Goal: Task Accomplishment & Management: Manage account settings

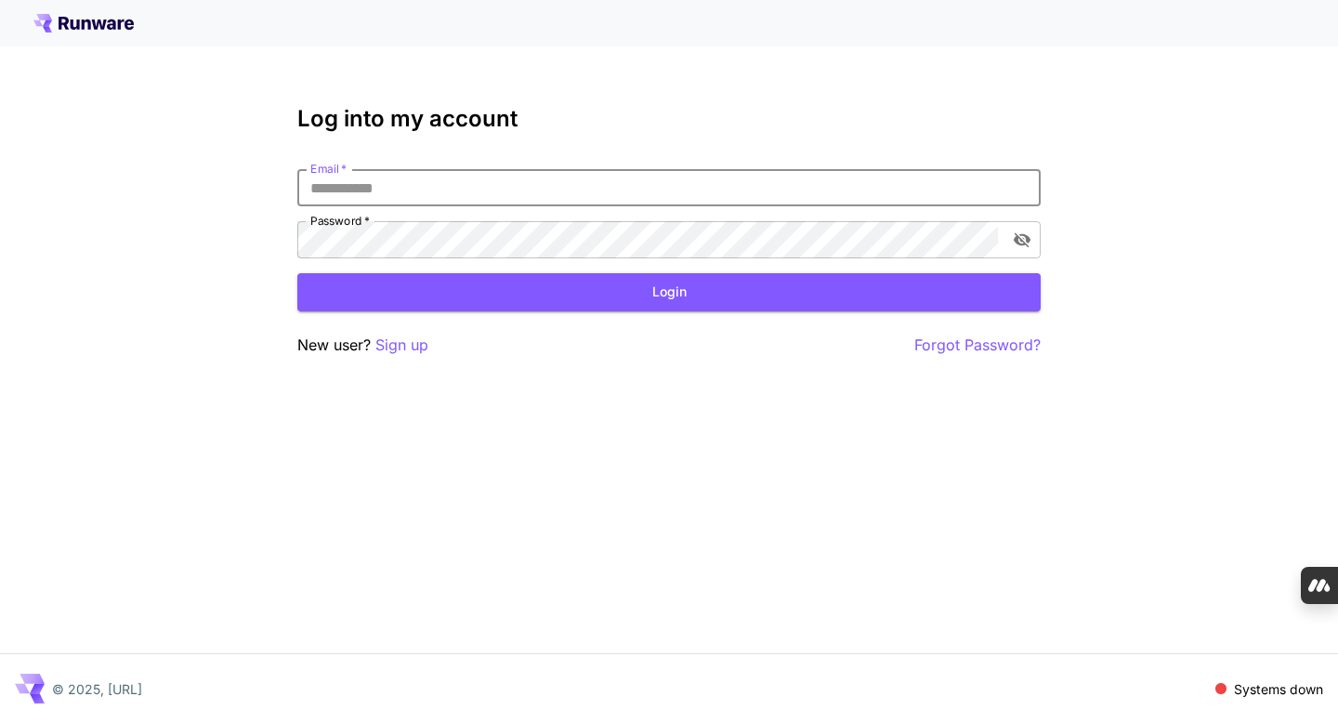
click at [506, 190] on input "Email   *" at bounding box center [668, 187] width 743 height 37
type input "**********"
click at [502, 286] on button "Login" at bounding box center [668, 292] width 743 height 38
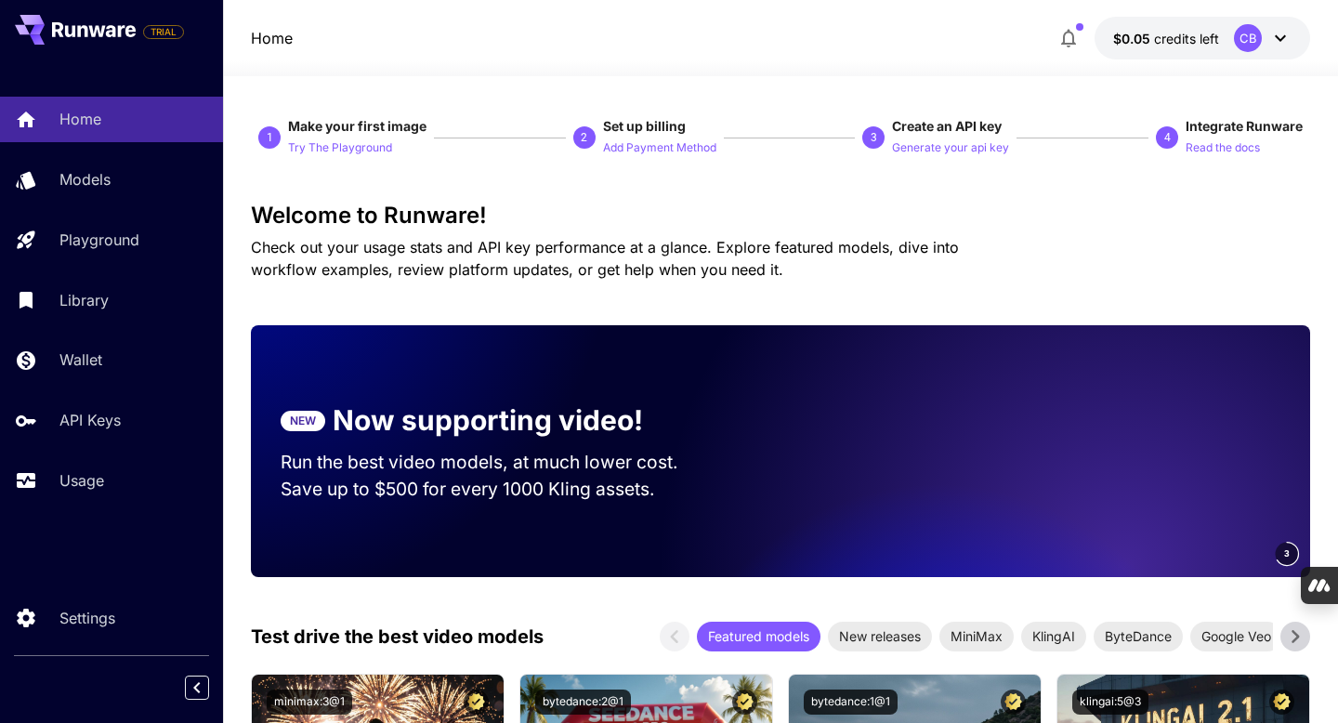
click at [1277, 37] on icon at bounding box center [1280, 38] width 11 height 7
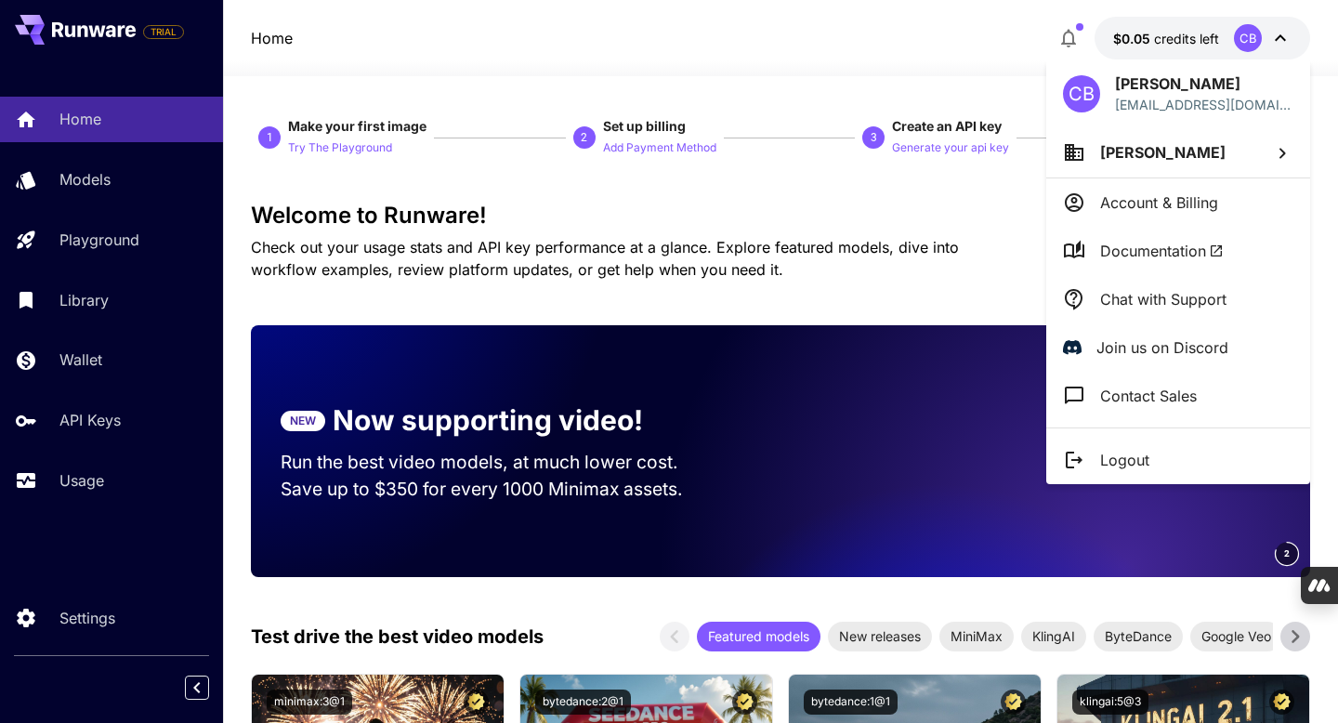
click at [867, 79] on div at bounding box center [669, 361] width 1338 height 723
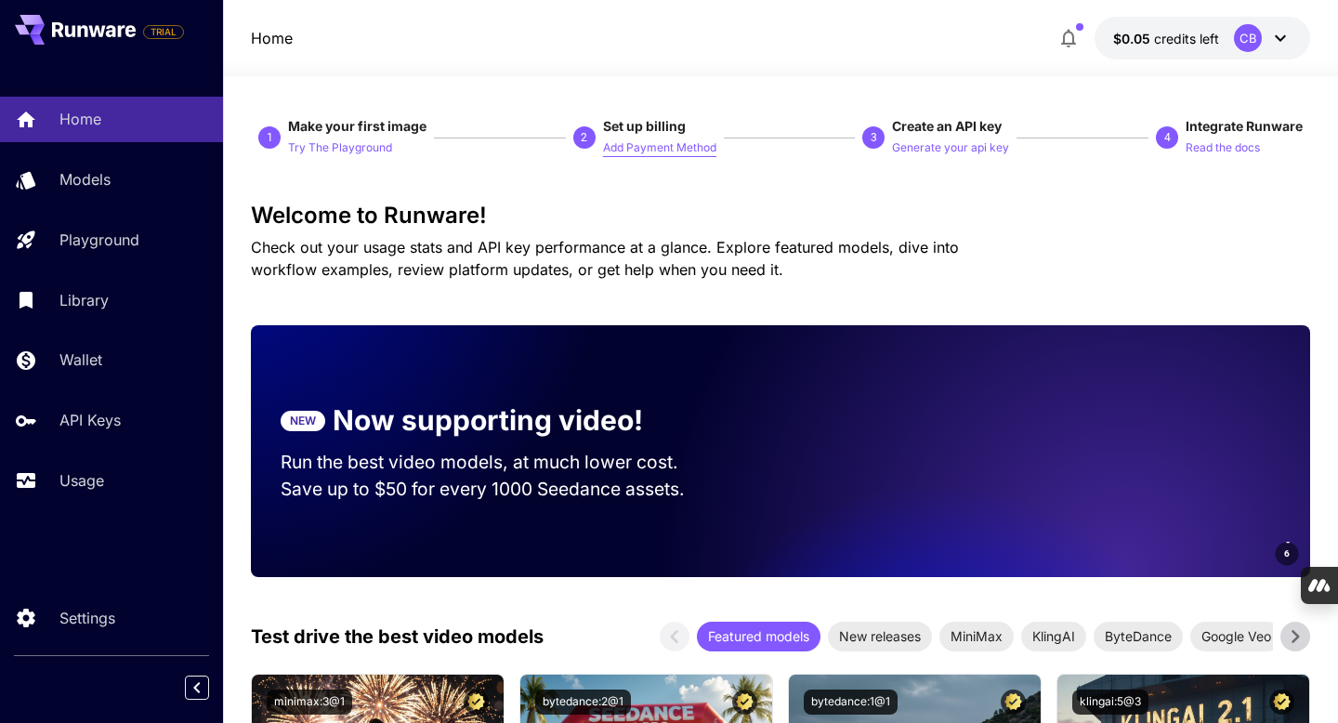
click at [688, 149] on p "Add Payment Method" at bounding box center [659, 148] width 113 height 18
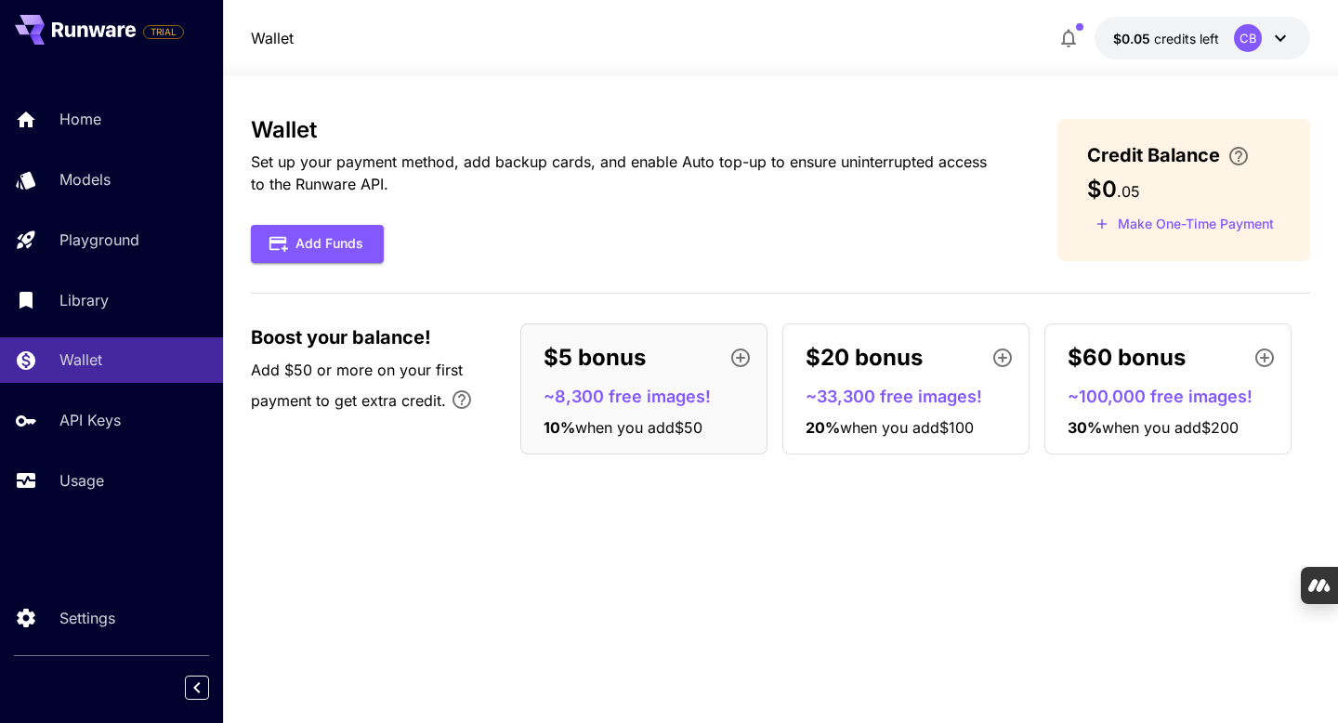
click at [740, 351] on icon "button" at bounding box center [740, 358] width 22 height 22
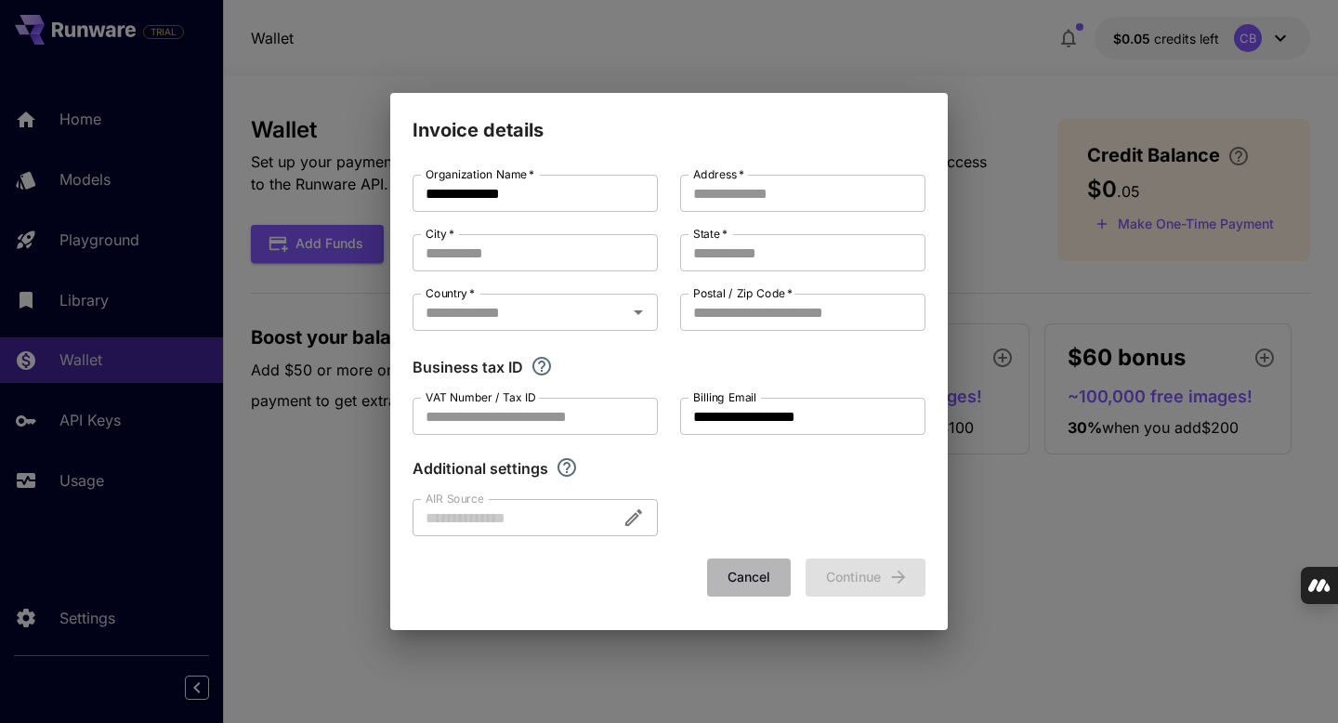
click at [739, 558] on button "Cancel" at bounding box center [749, 577] width 84 height 38
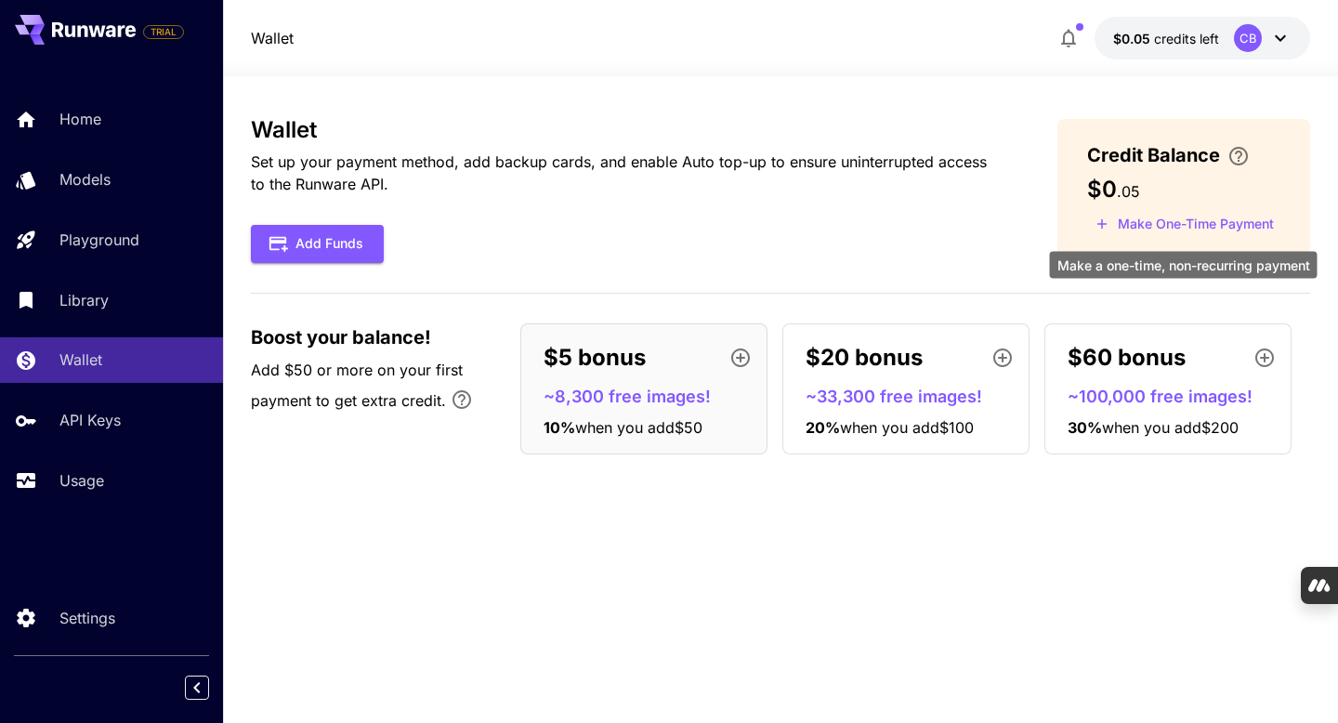
click at [1123, 225] on button "Make One-Time Payment" at bounding box center [1184, 224] width 195 height 29
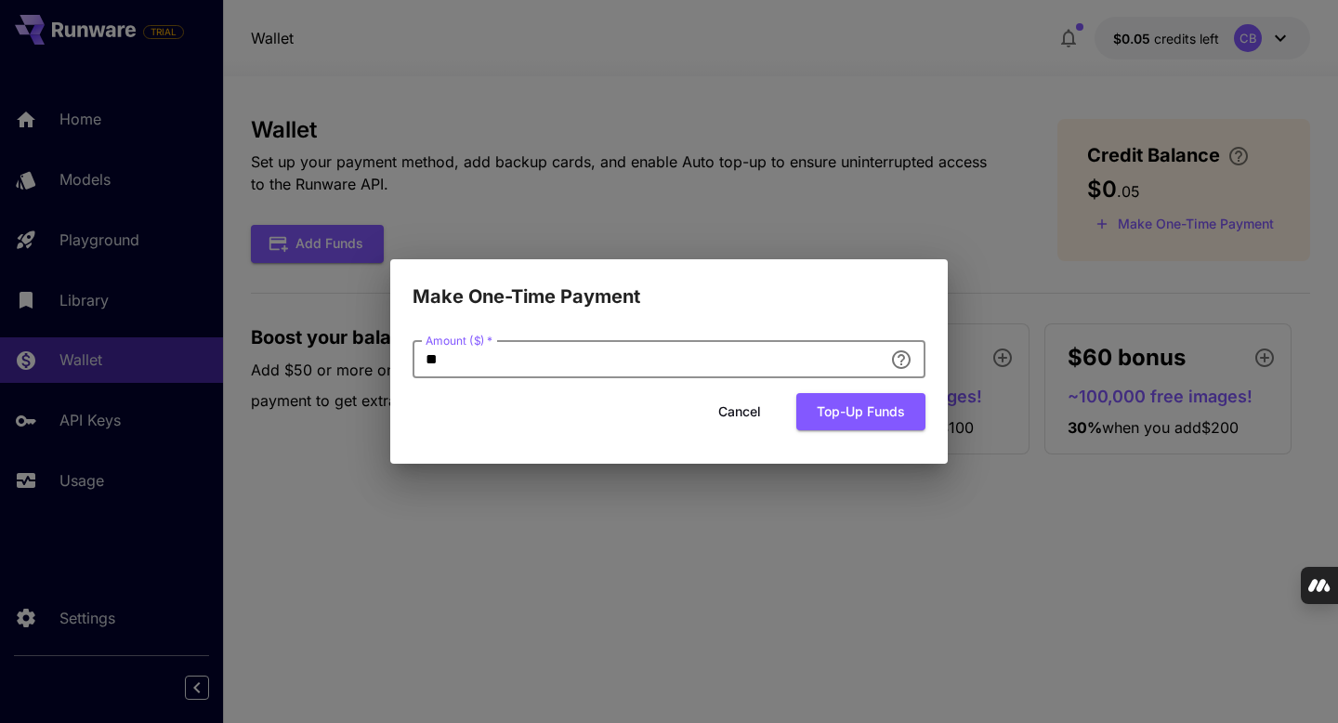
drag, startPoint x: 460, startPoint y: 360, endPoint x: 354, endPoint y: 360, distance: 105.9
click at [354, 360] on div "Make One-Time Payment Amount ($)   * ** Amount ($)   * Cancel Top-up funds" at bounding box center [669, 361] width 1338 height 723
type input "**"
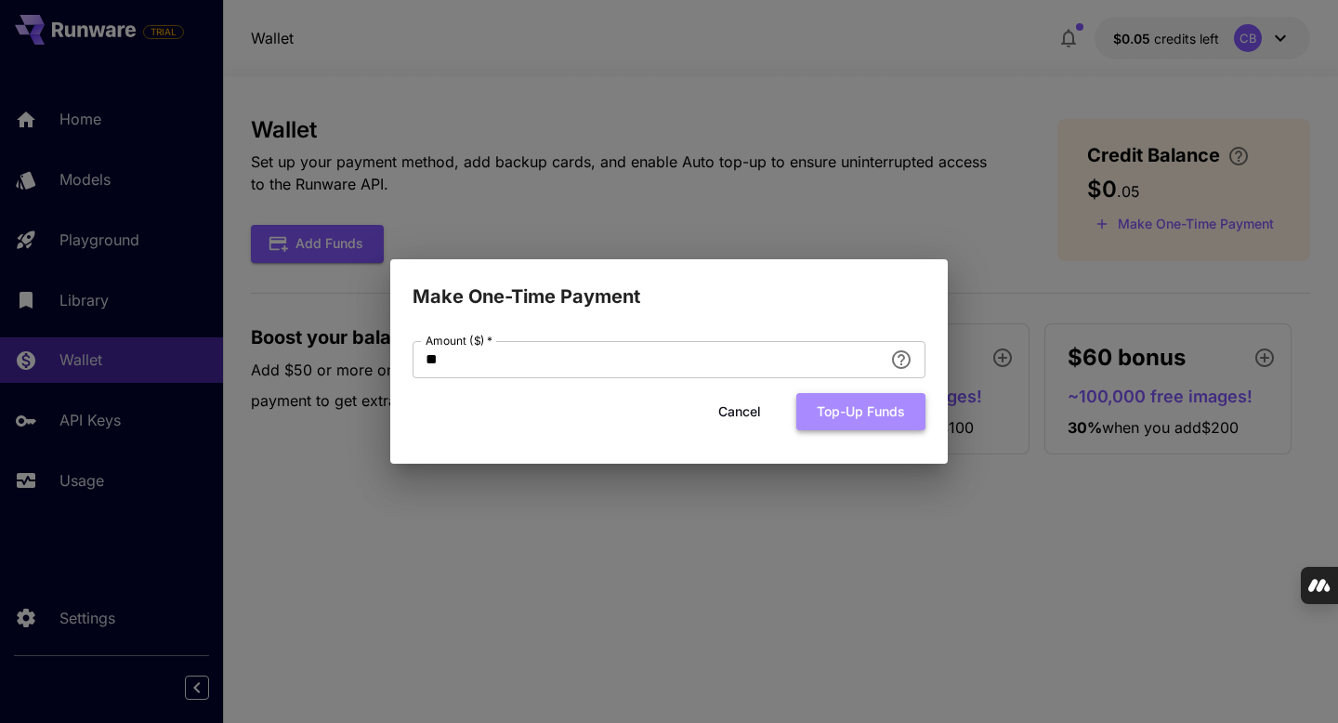
click at [812, 408] on button "Top-up funds" at bounding box center [860, 412] width 129 height 38
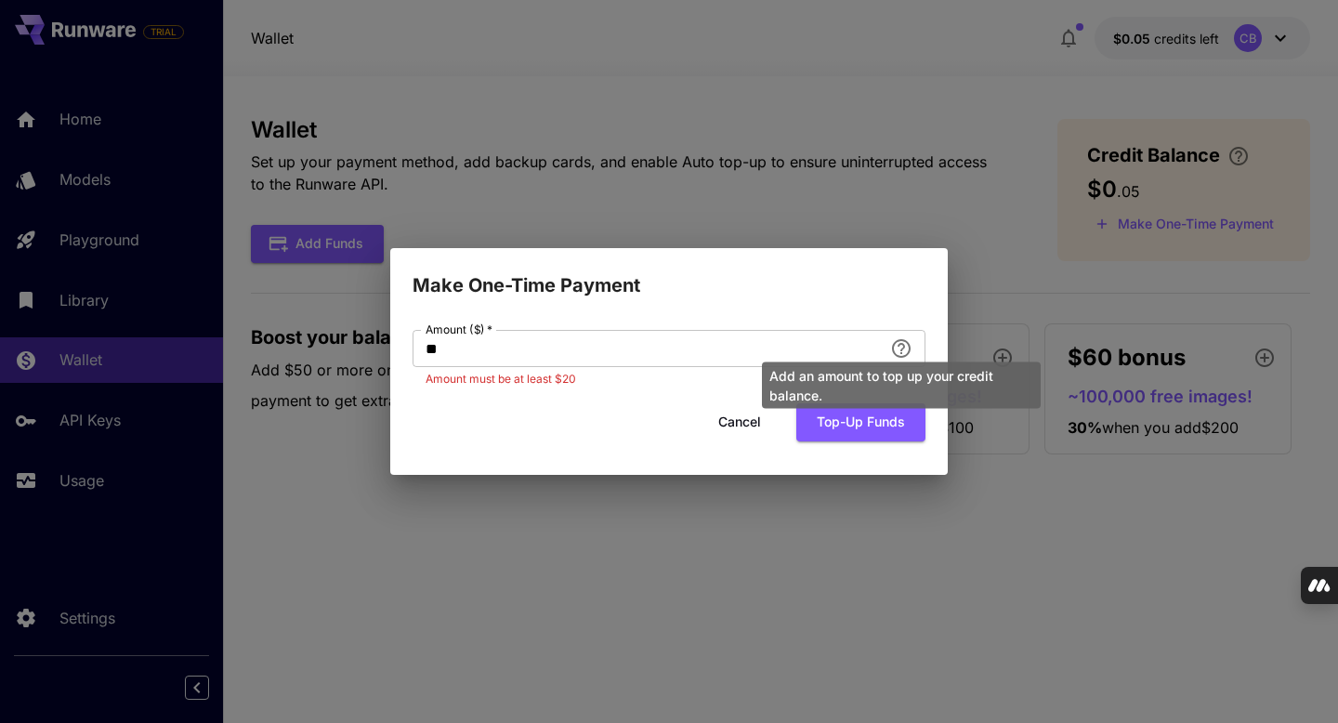
click at [900, 350] on div "Add an amount to top up your credit balance." at bounding box center [901, 379] width 282 height 61
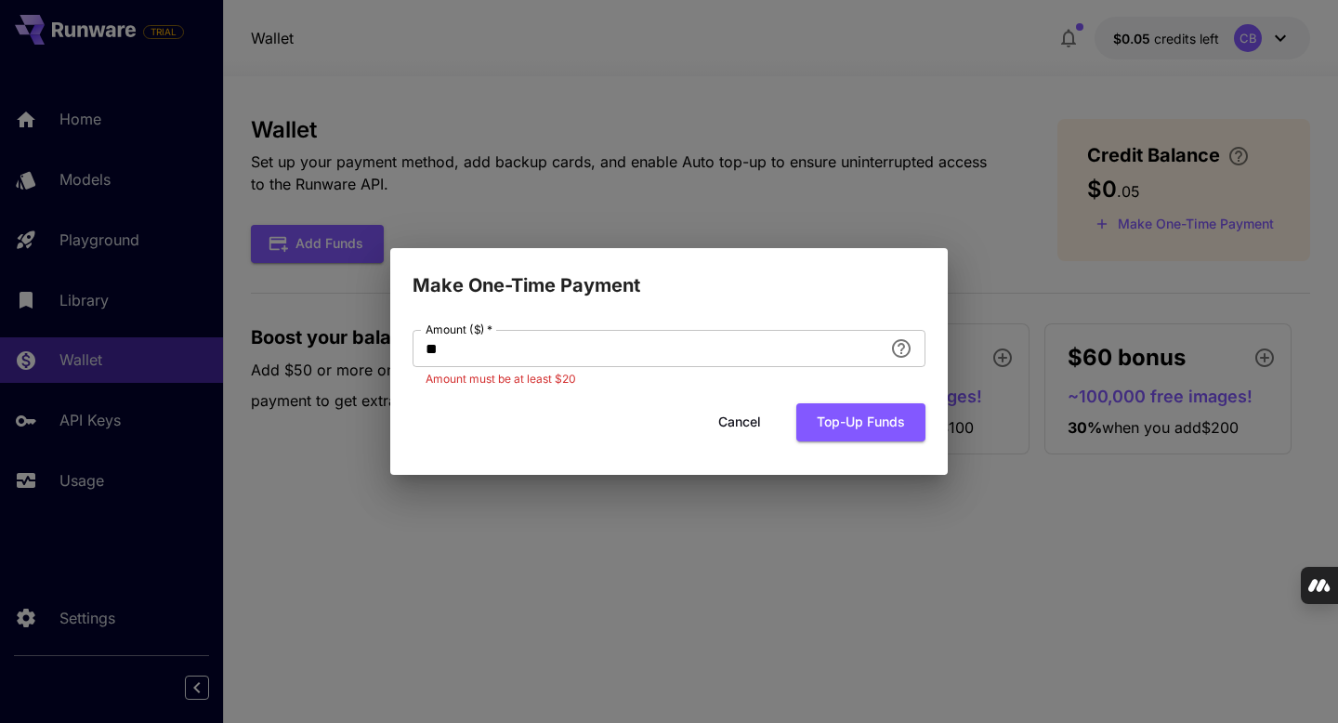
click at [747, 422] on button "Cancel" at bounding box center [740, 422] width 84 height 38
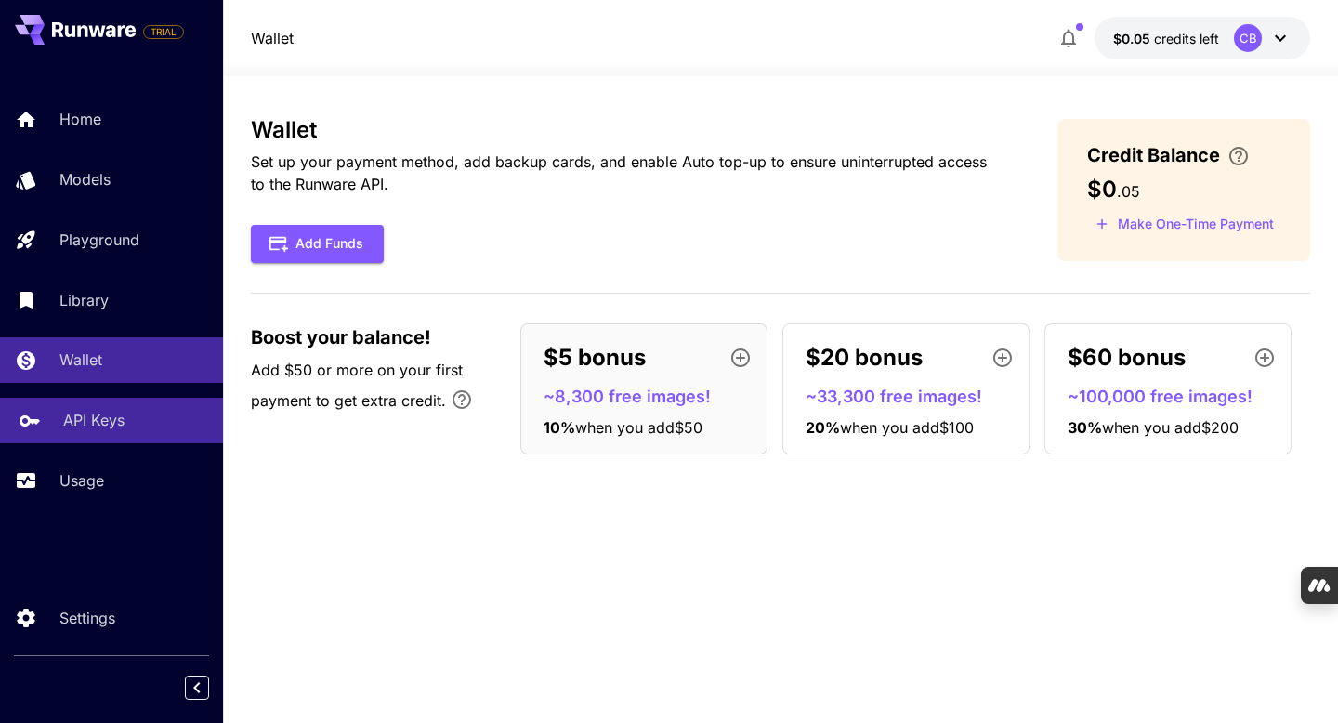
click at [95, 426] on p "API Keys" at bounding box center [93, 420] width 61 height 22
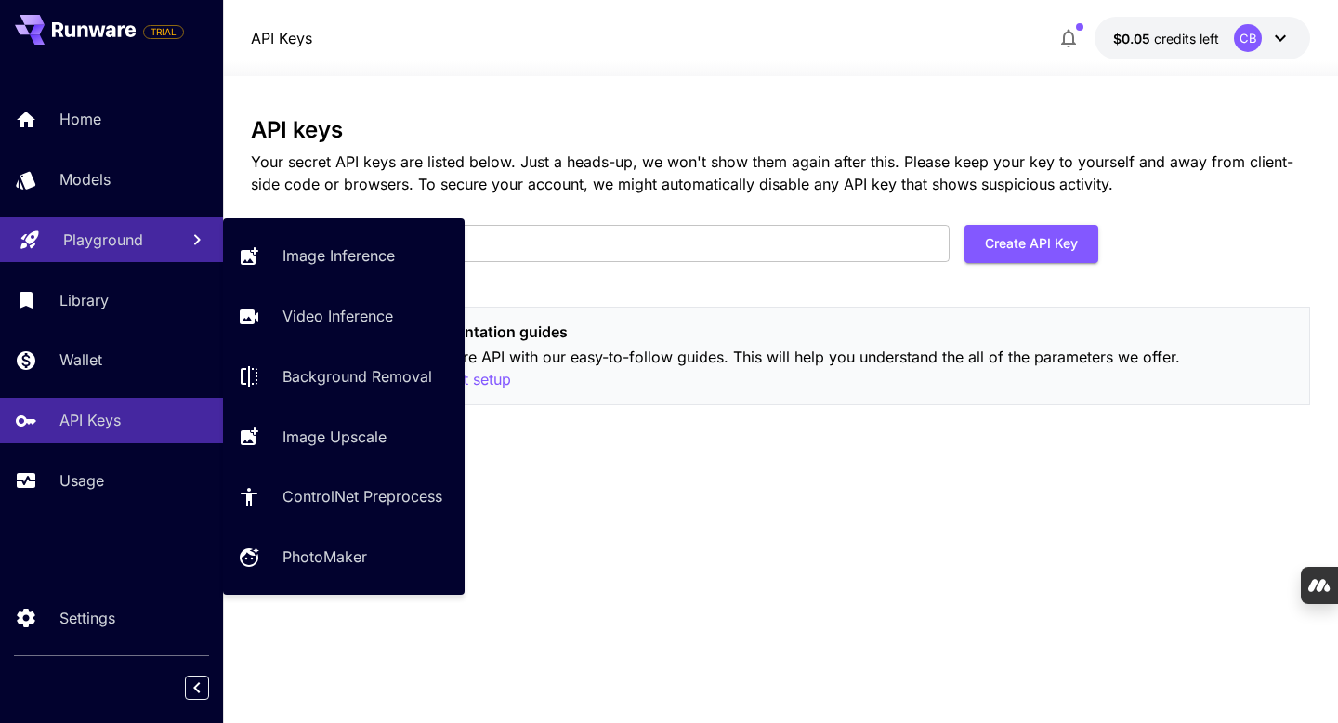
click at [98, 235] on p "Playground" at bounding box center [103, 240] width 80 height 22
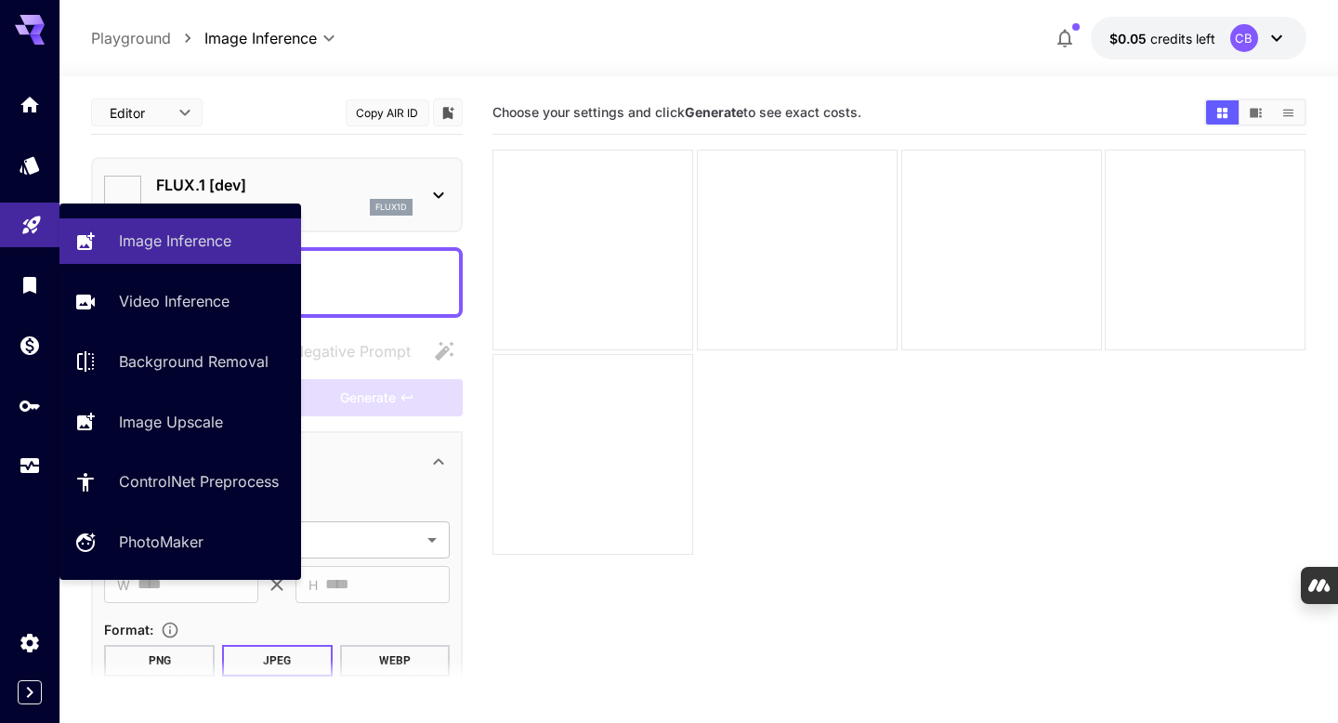
type input "**********"
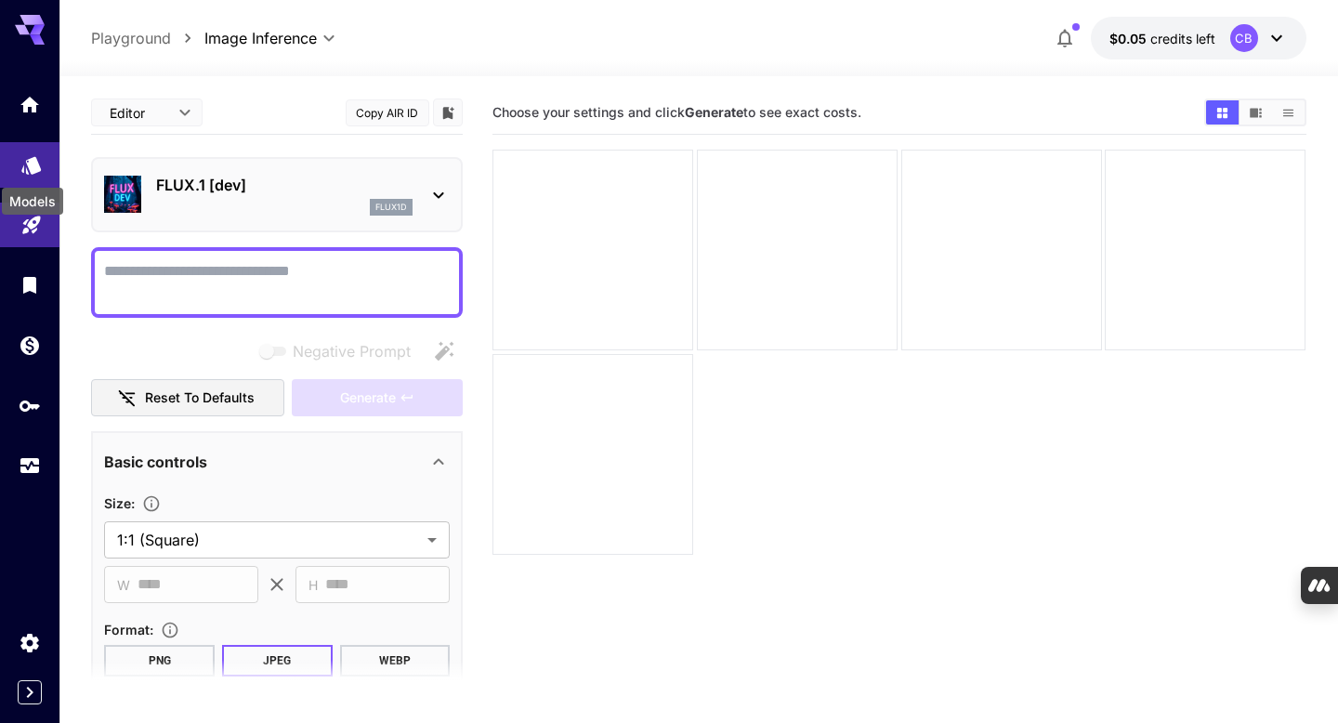
click at [33, 159] on icon "Models" at bounding box center [31, 160] width 20 height 18
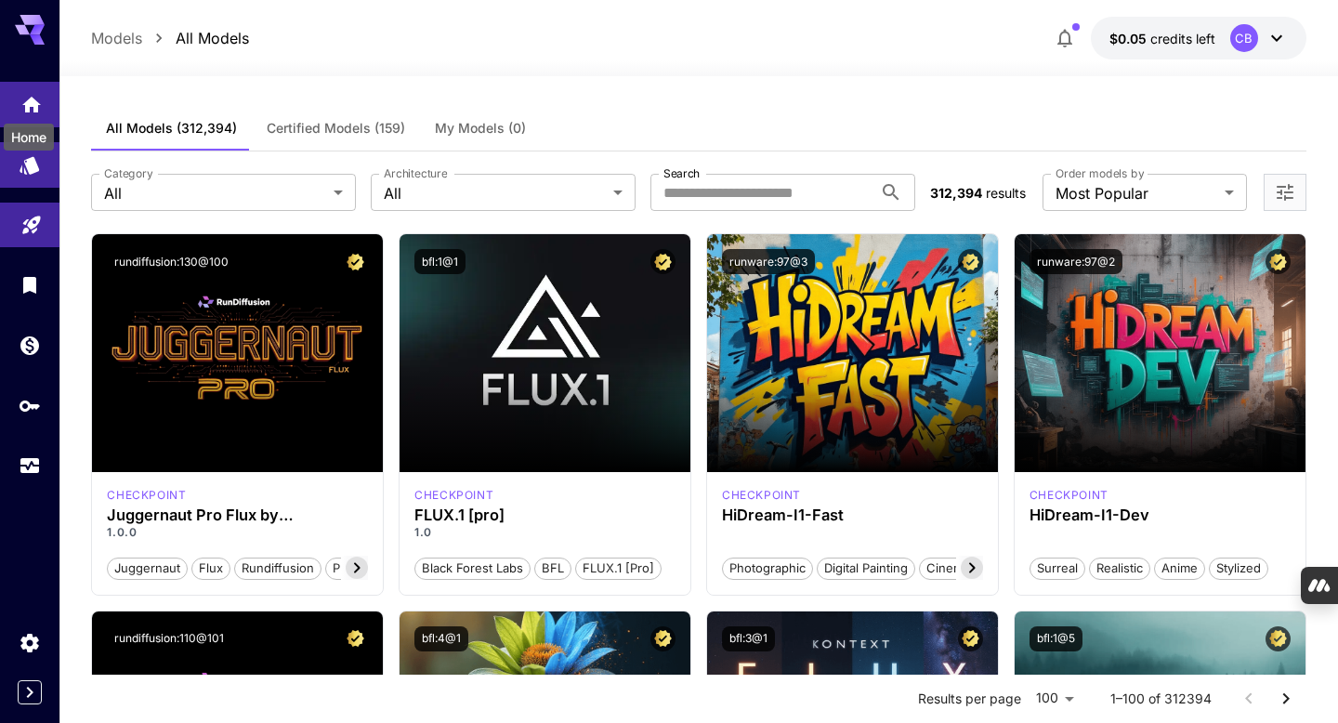
click at [25, 89] on div "Home" at bounding box center [31, 100] width 22 height 23
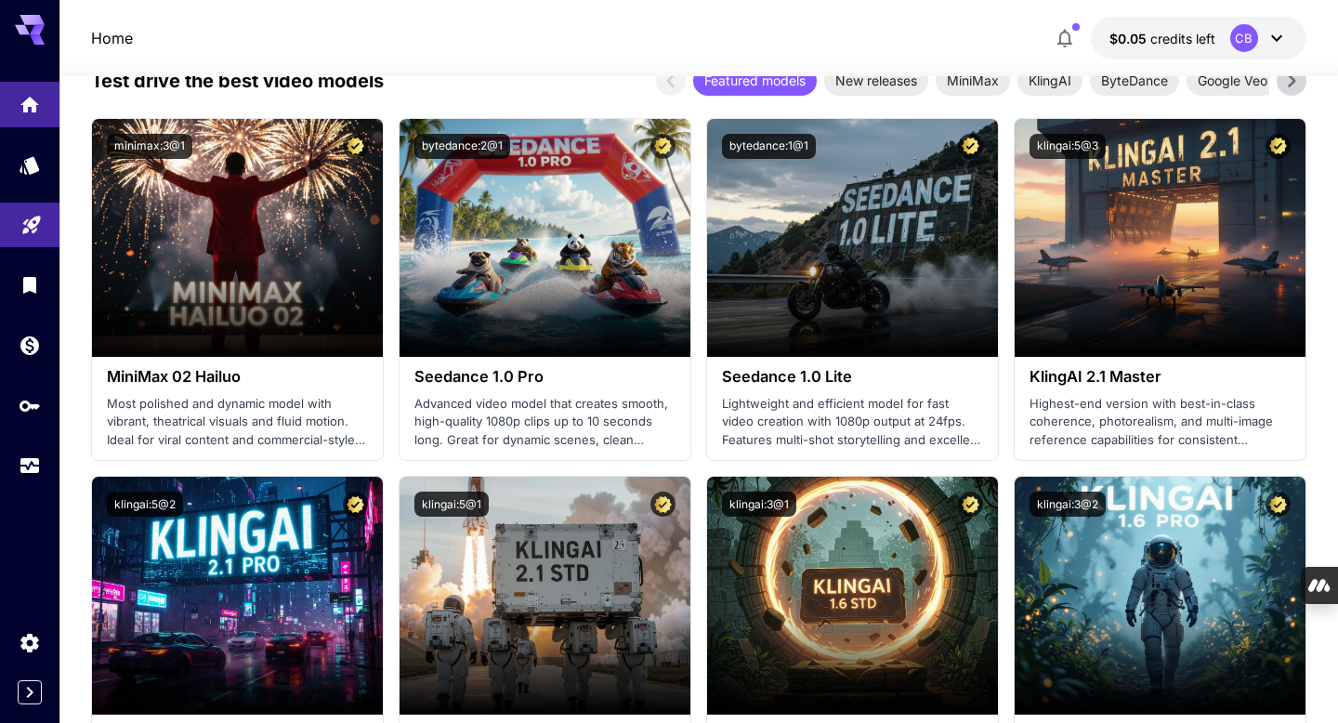
scroll to position [563, 0]
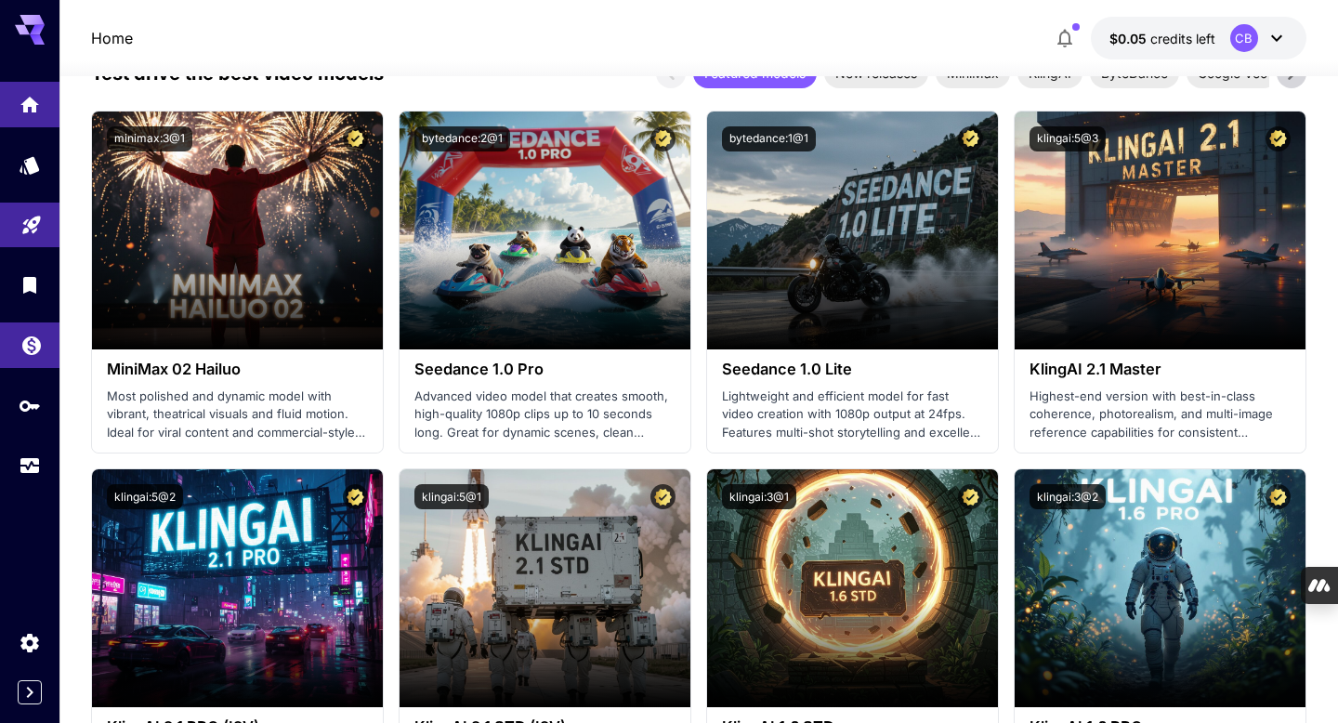
click at [27, 340] on icon "Wallet" at bounding box center [31, 340] width 19 height 19
